Goal: Check status

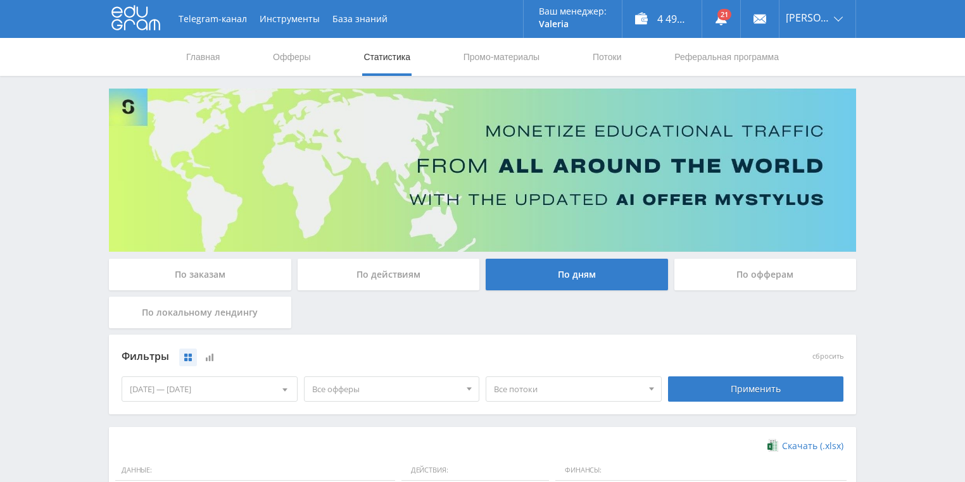
scroll to position [253, 0]
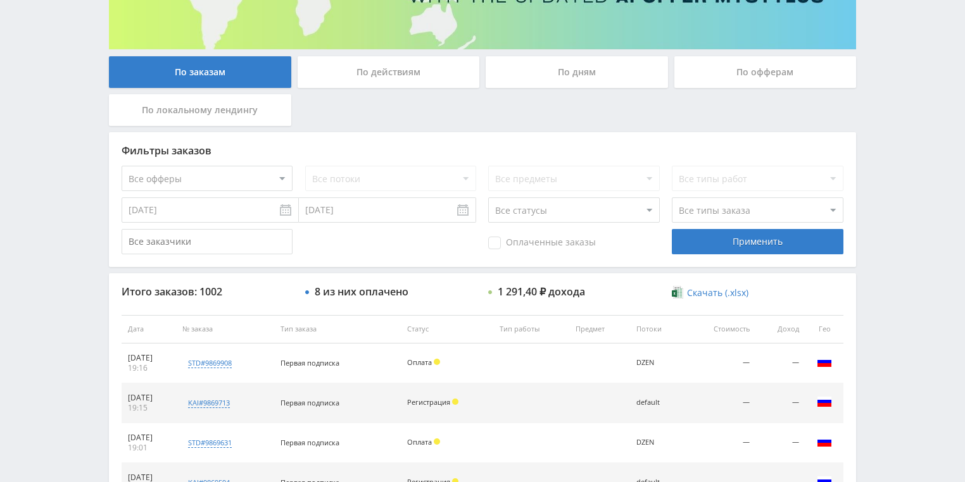
click at [390, 79] on div "По действиям" at bounding box center [389, 72] width 182 height 32
click at [0, 0] on input "По действиям" at bounding box center [0, 0] width 0 height 0
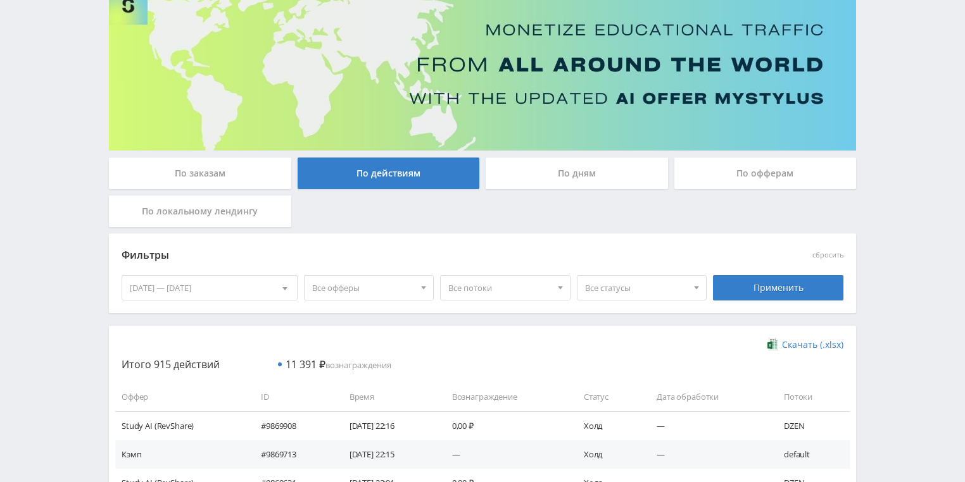
click at [532, 168] on div "По дням" at bounding box center [577, 174] width 182 height 32
click at [0, 0] on input "По дням" at bounding box center [0, 0] width 0 height 0
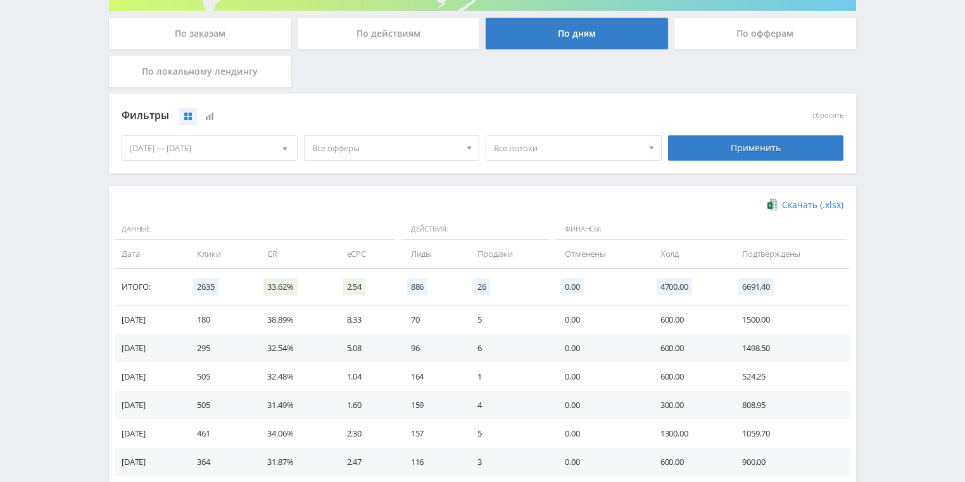
scroll to position [253, 0]
